Goal: Check status

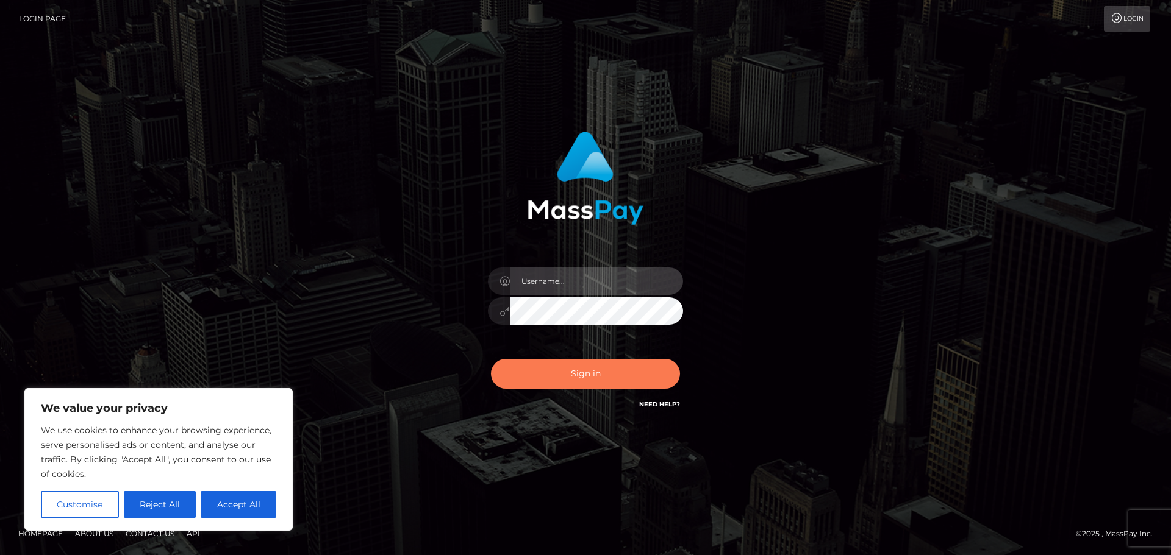
type input "abarrett2"
click at [562, 385] on button "Sign in" at bounding box center [585, 374] width 189 height 30
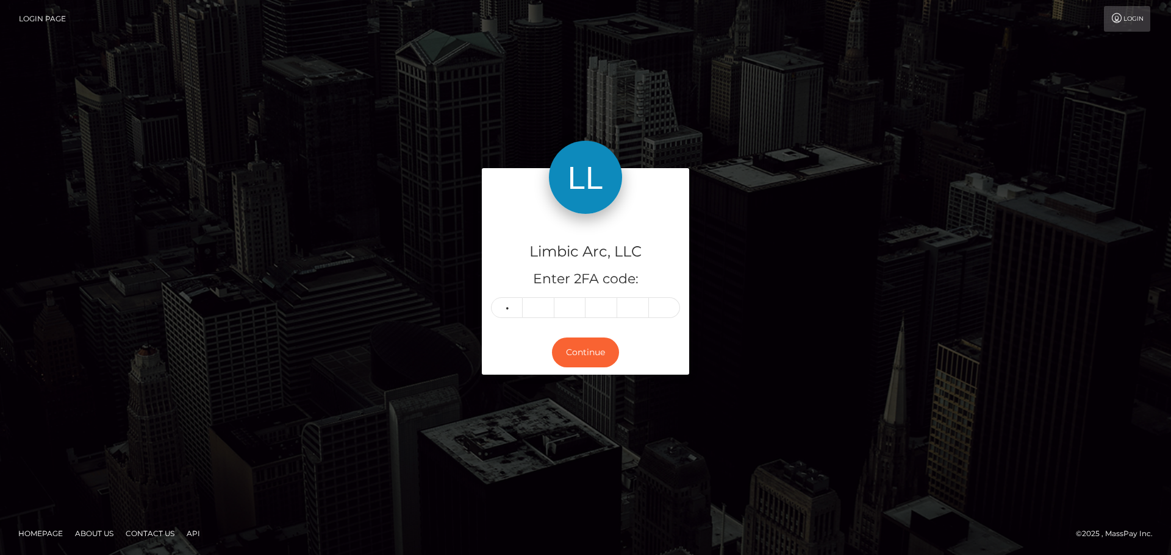
type input "3"
type input "0"
type input "9"
type input "6"
type input "1"
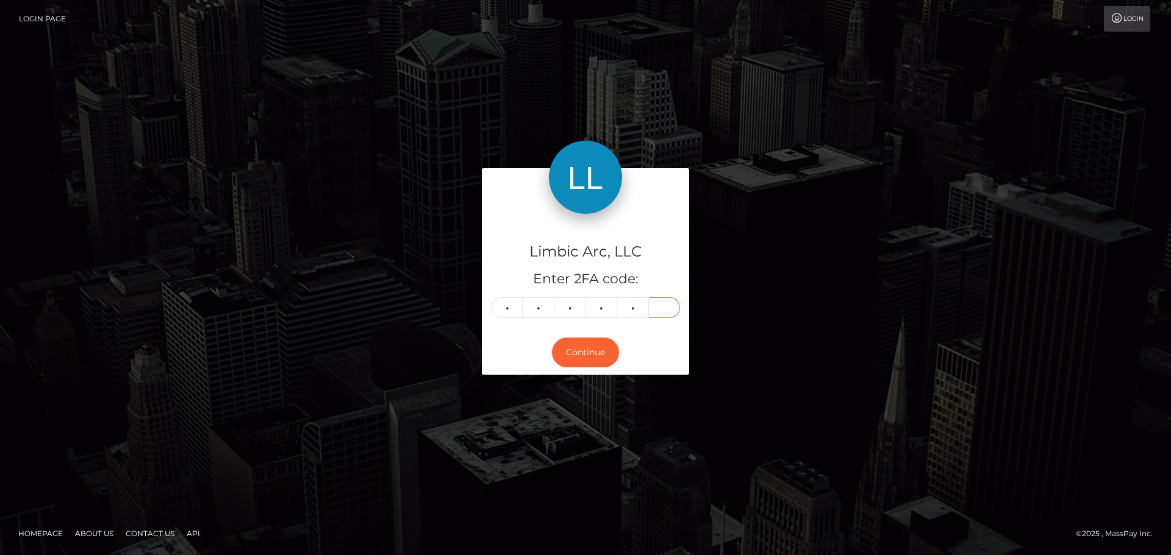
type input "5"
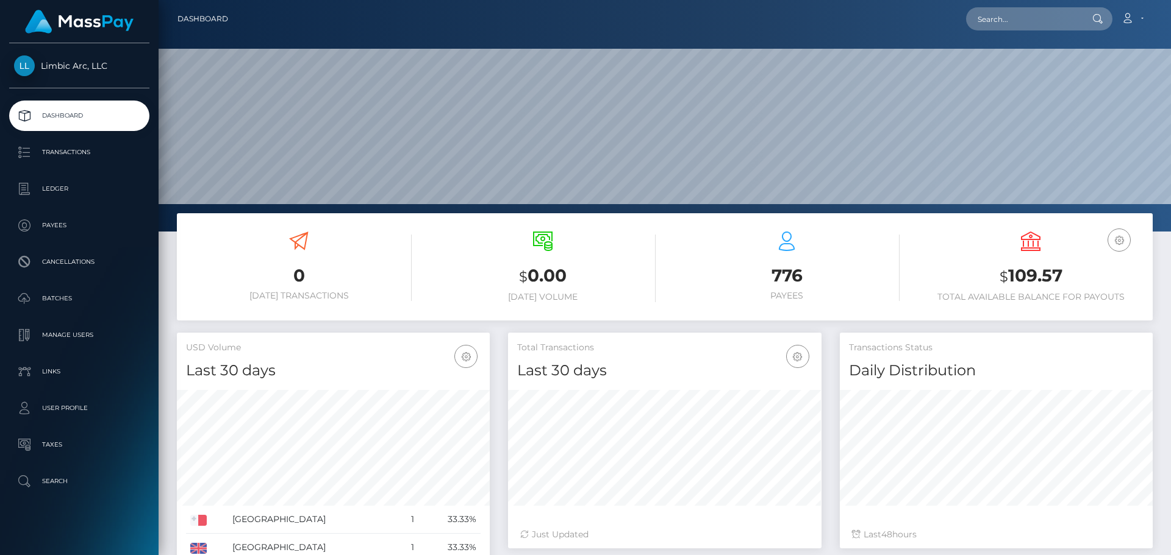
scroll to position [216, 313]
click at [1027, 260] on div "USD Balance $ 109.57 Total Available Balance for Payouts" at bounding box center [1031, 267] width 226 height 71
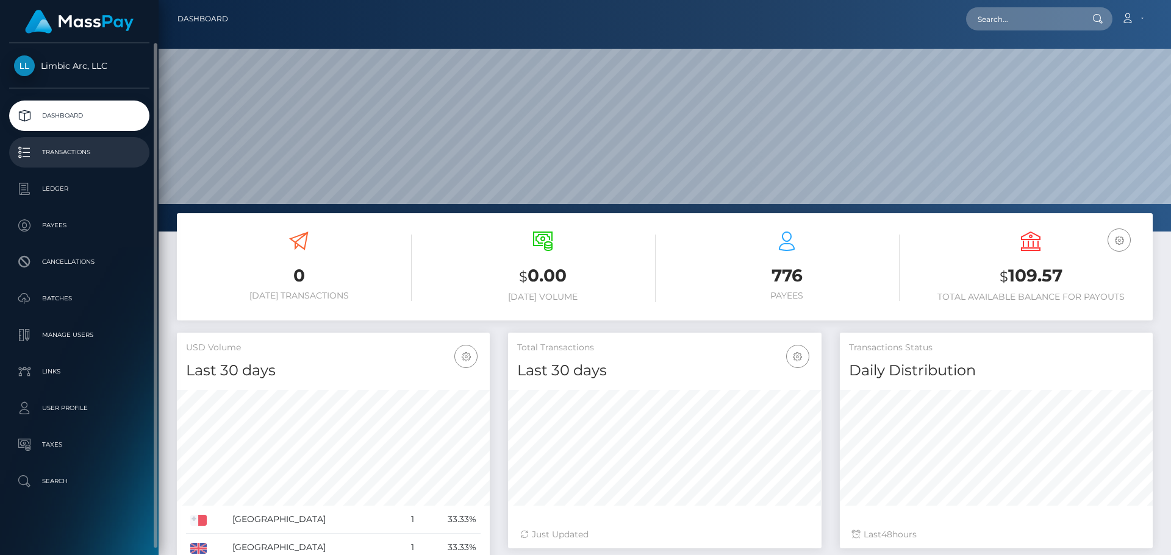
click at [49, 151] on p "Transactions" at bounding box center [79, 152] width 130 height 18
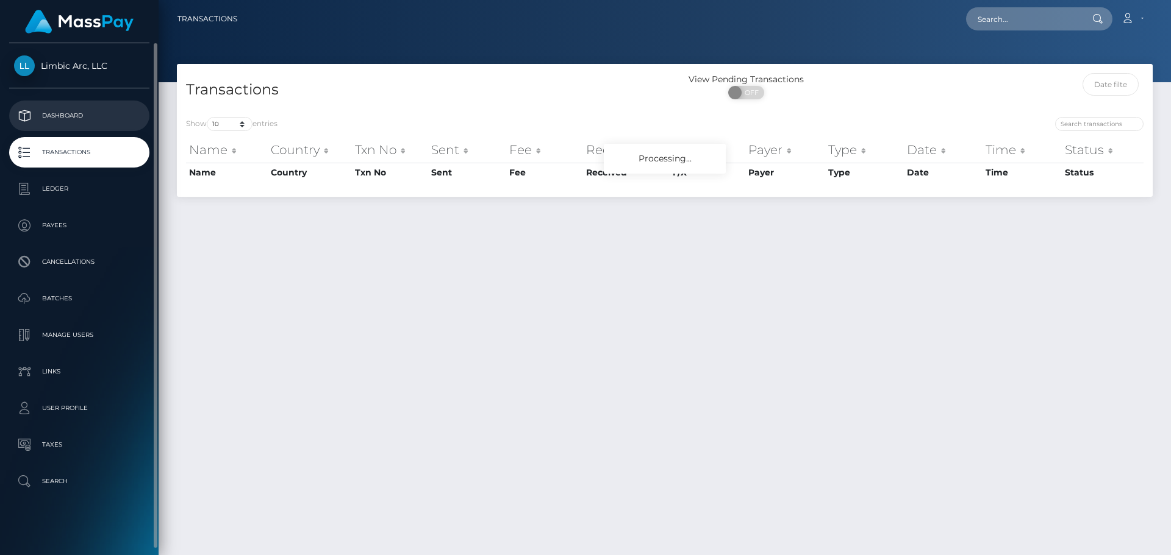
click at [80, 116] on p "Dashboard" at bounding box center [79, 116] width 130 height 18
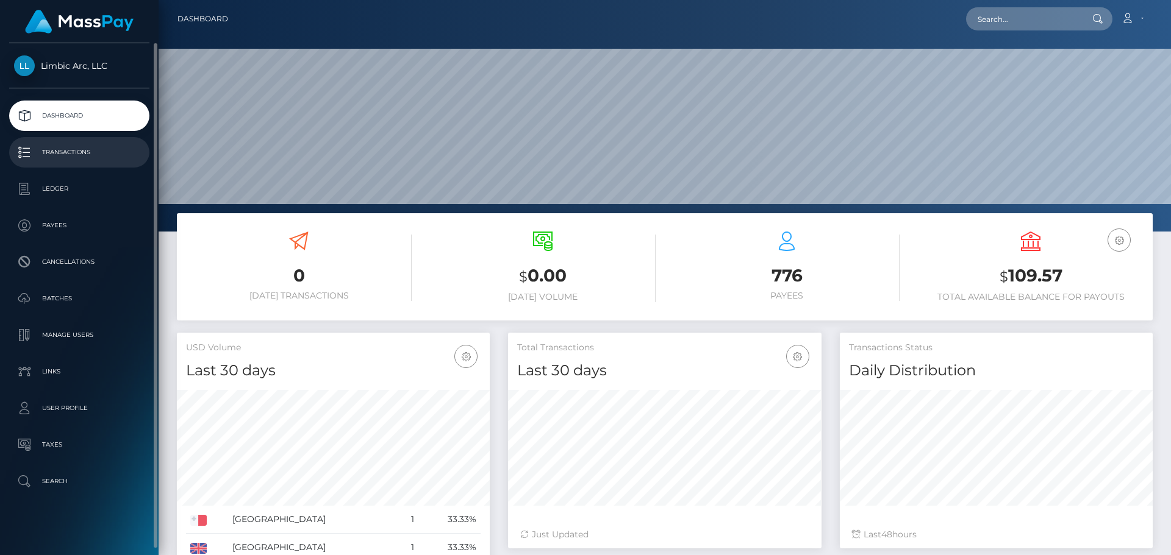
scroll to position [216, 313]
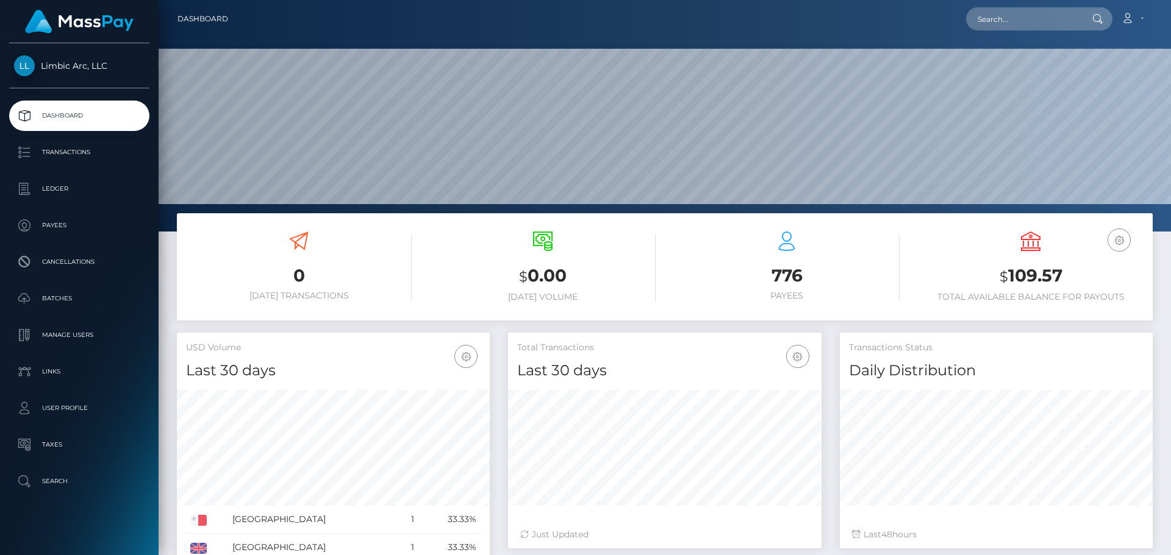
scroll to position [216, 313]
